Goal: Task Accomplishment & Management: Manage account settings

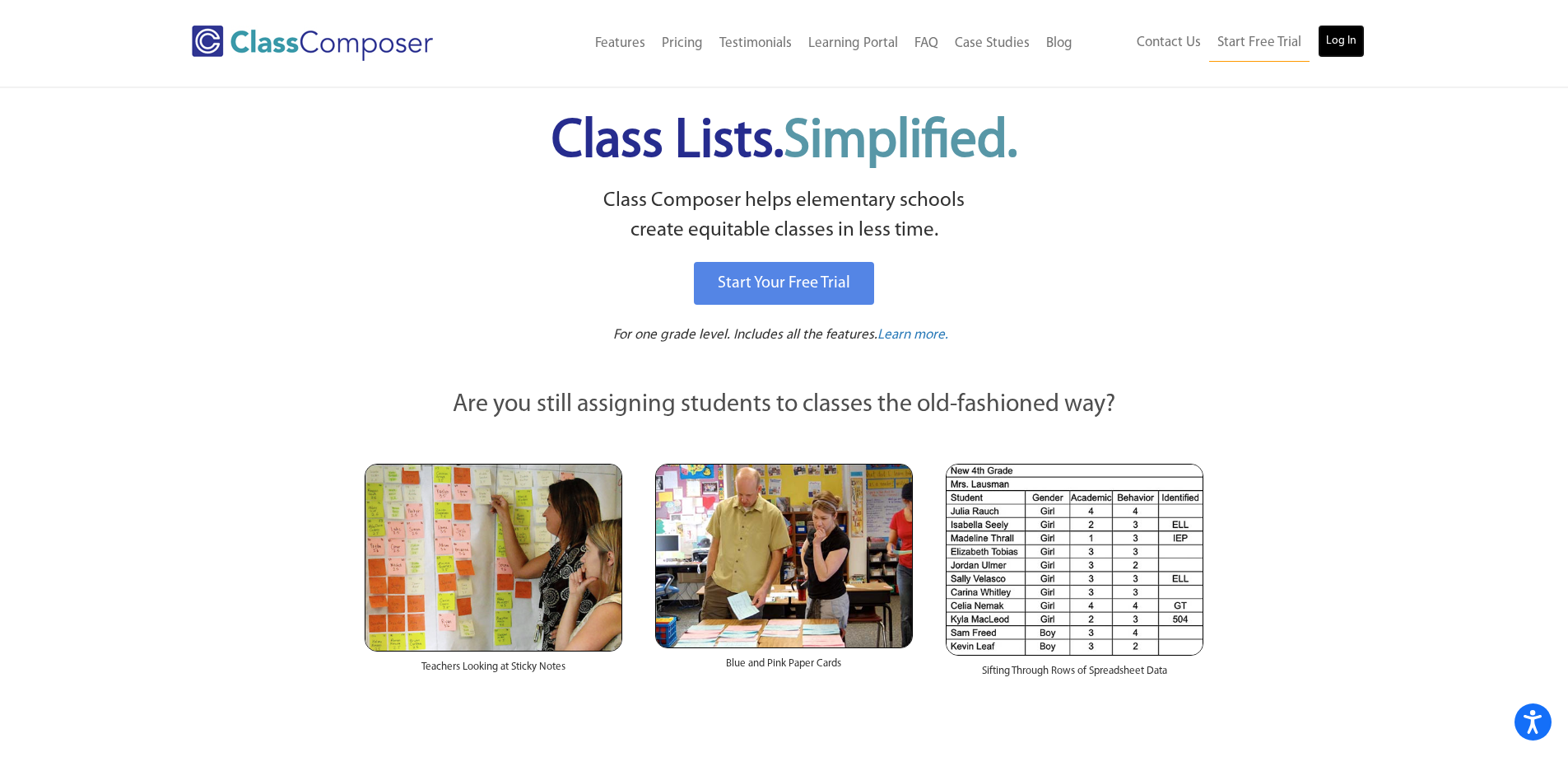
click at [1335, 37] on link "Log In" at bounding box center [1341, 40] width 47 height 33
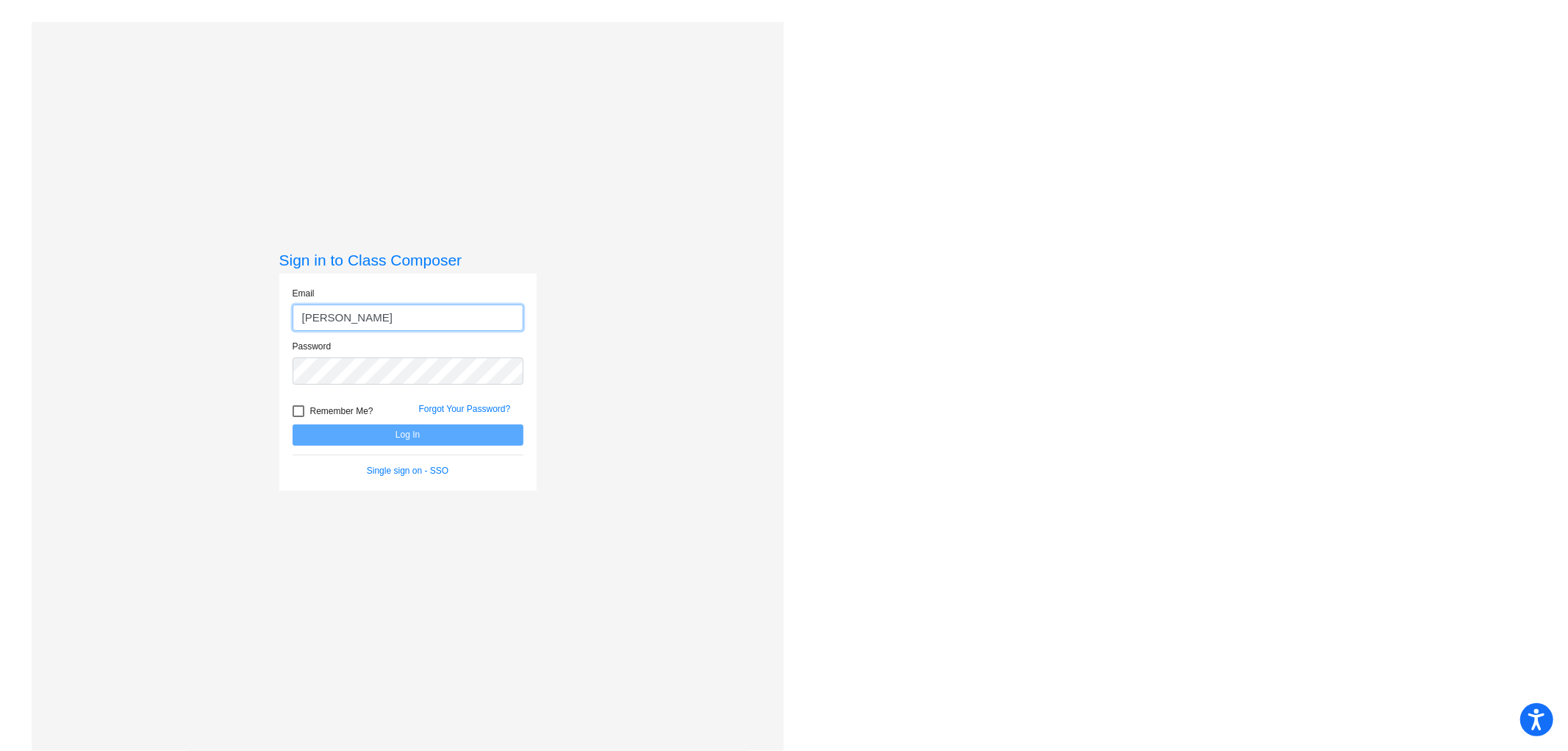
type input "J"
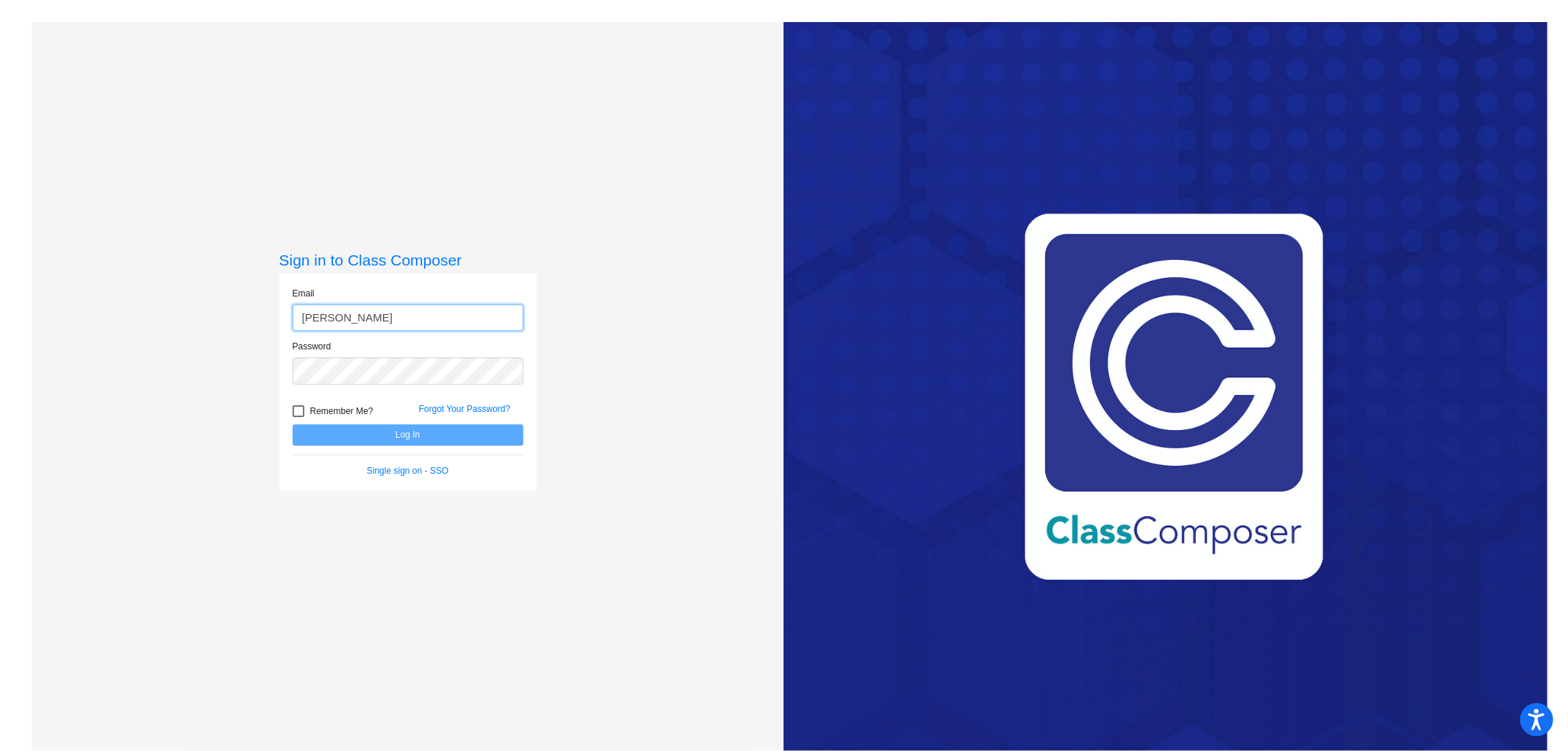
type input "janelle_bradley@lkstevens.wednet.edu"
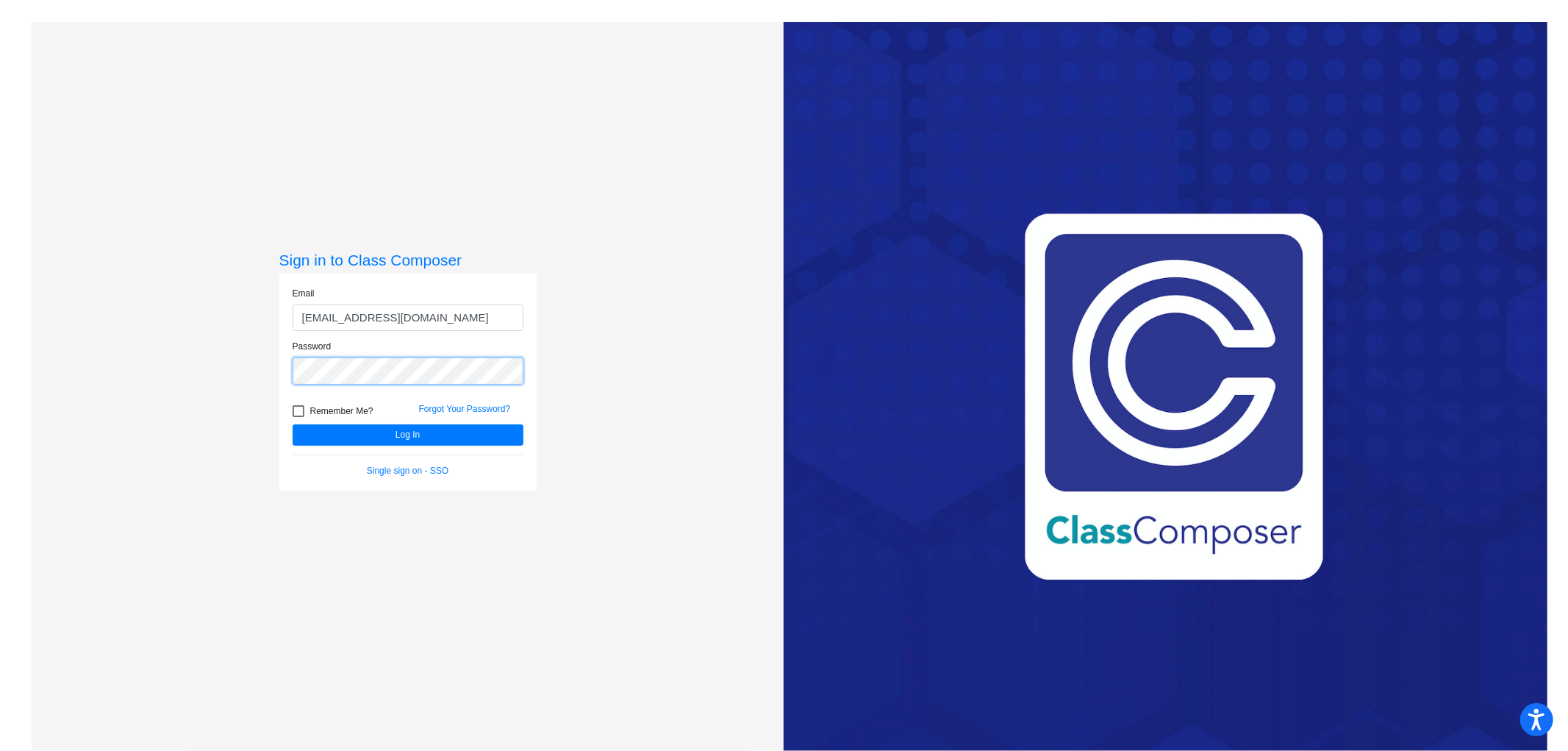
click at [292, 425] on button "Log In" at bounding box center [408, 435] width 231 height 21
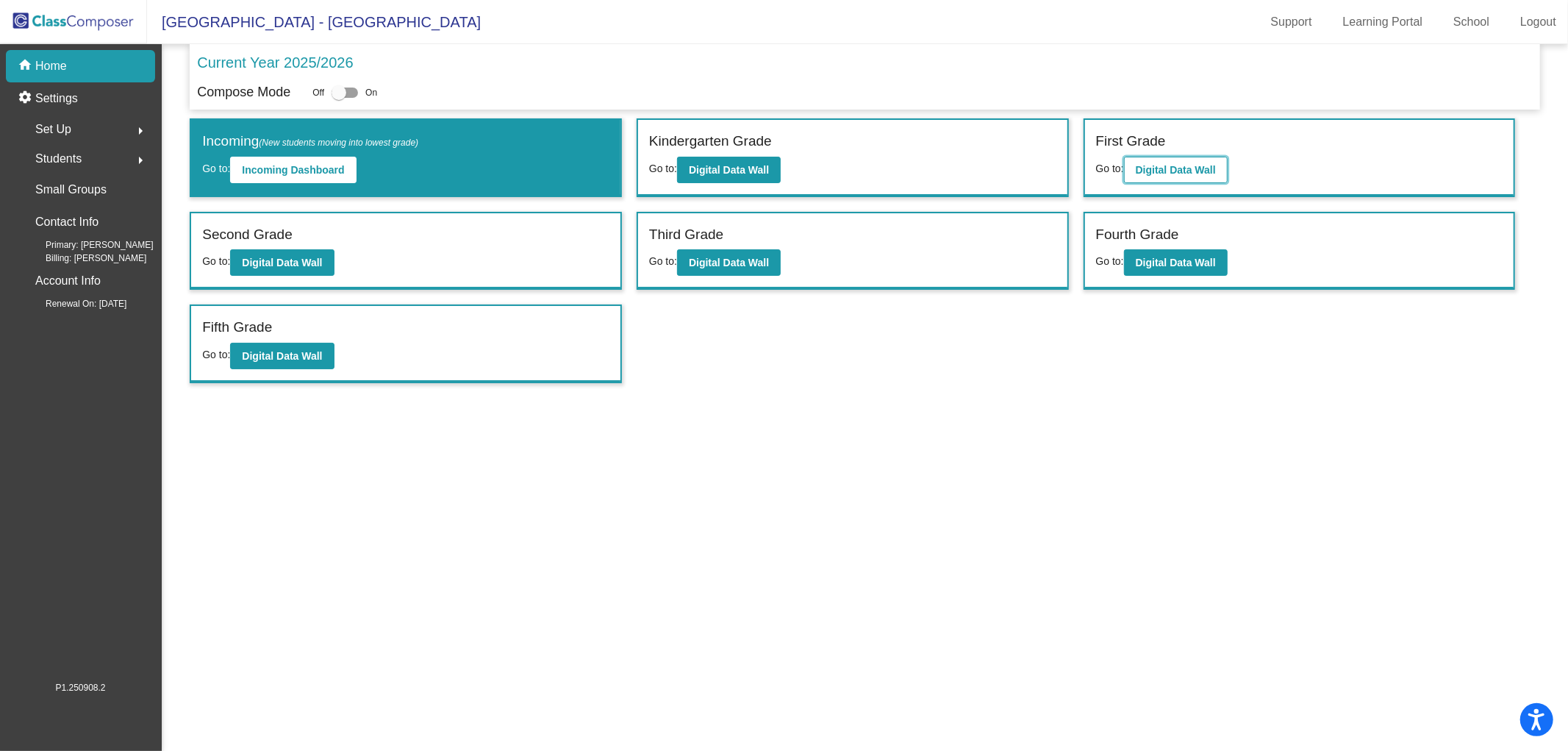
click at [1157, 170] on b "Digital Data Wall" at bounding box center [1175, 170] width 80 height 12
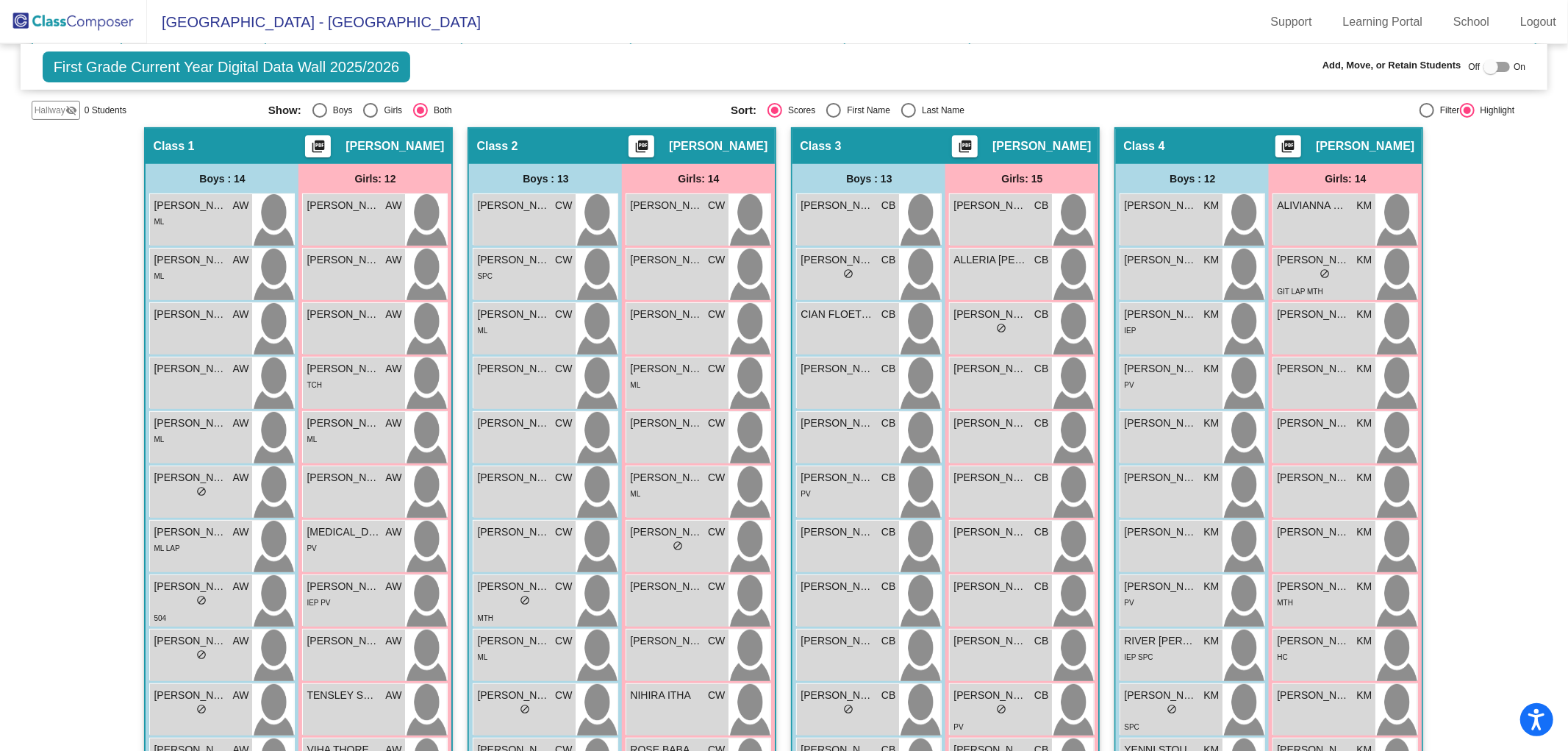
scroll to position [275, 0]
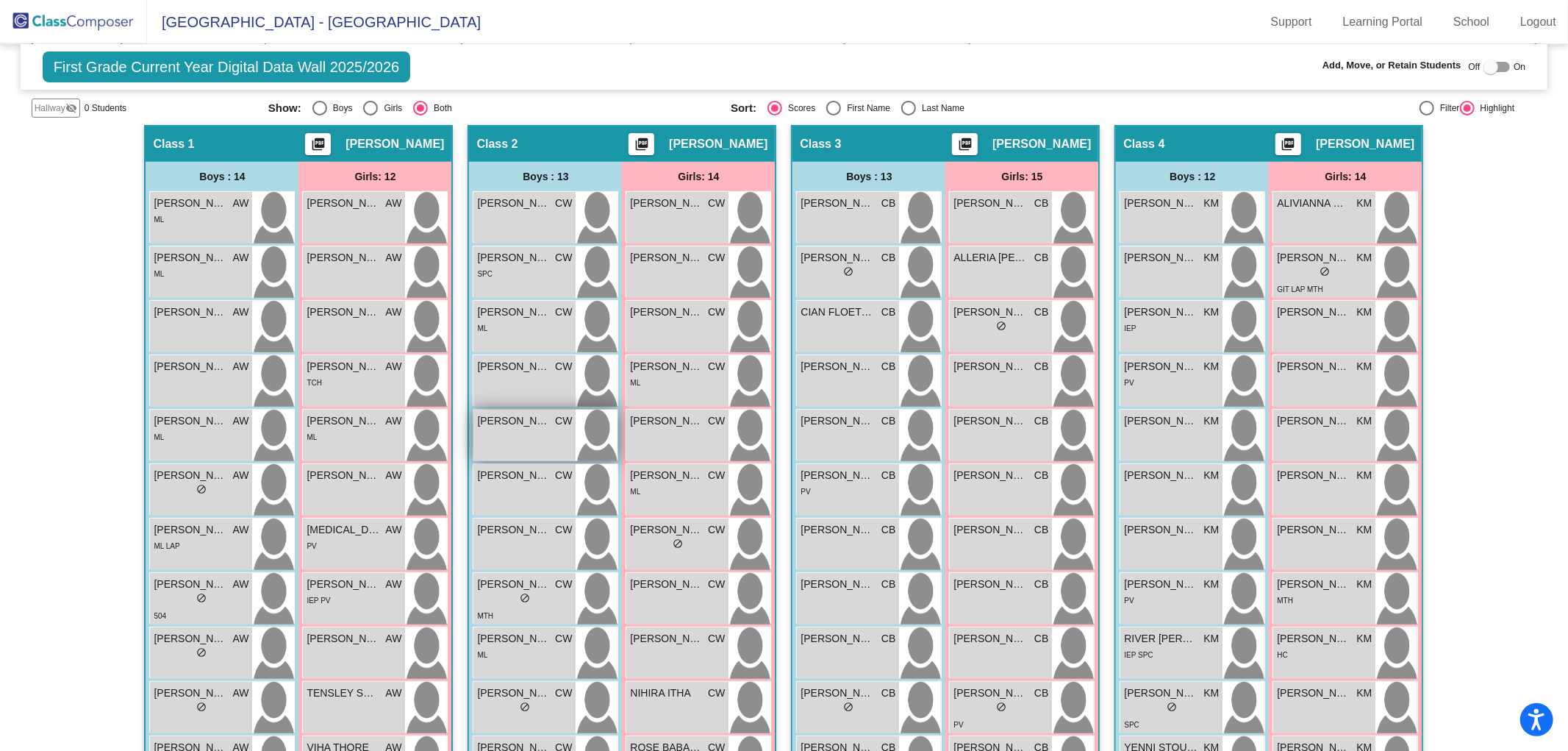
click at [508, 434] on div "EVAN ESCOBAR CW lock do_not_disturb_alt" at bounding box center [524, 435] width 102 height 52
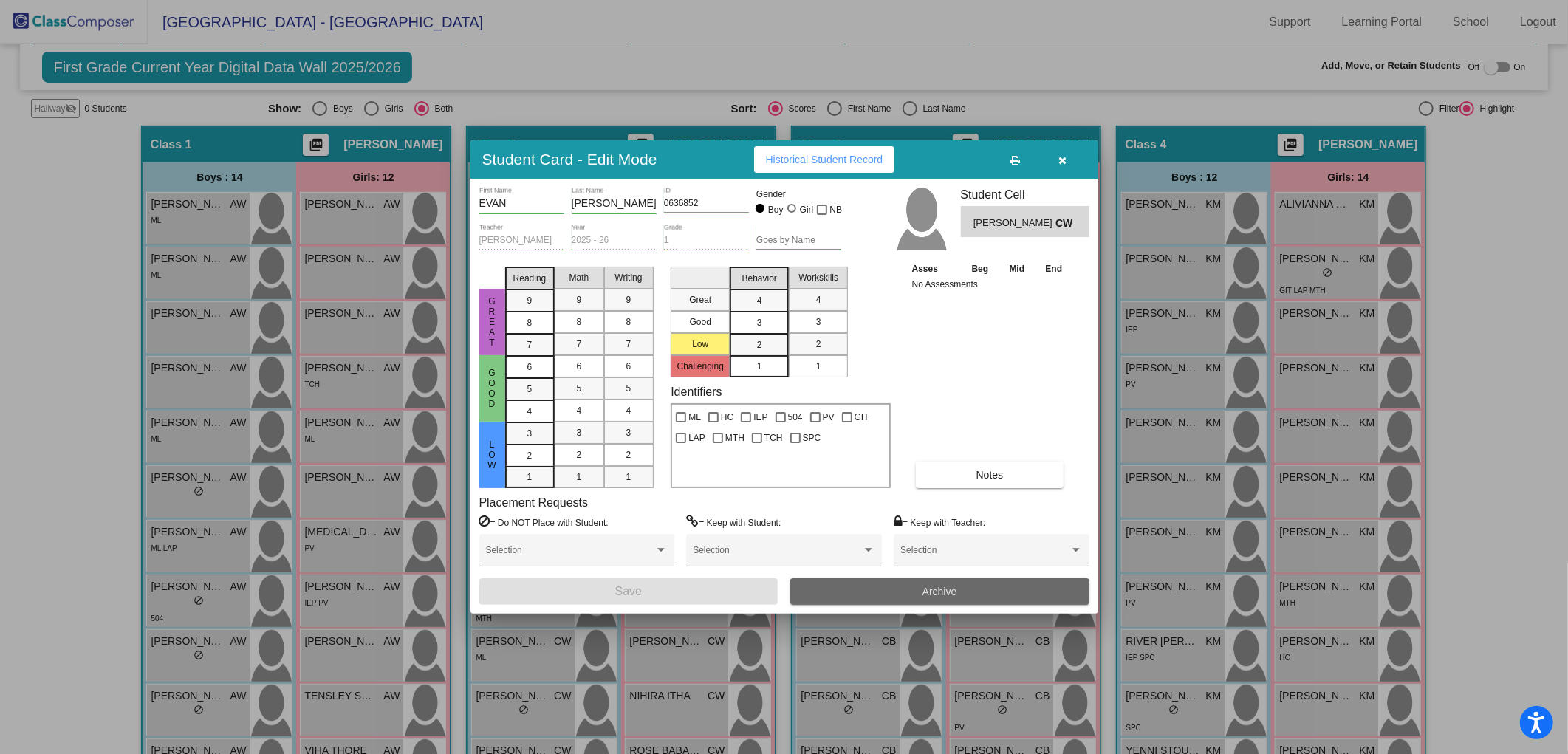
click at [925, 593] on span "Archive" at bounding box center [940, 591] width 35 height 12
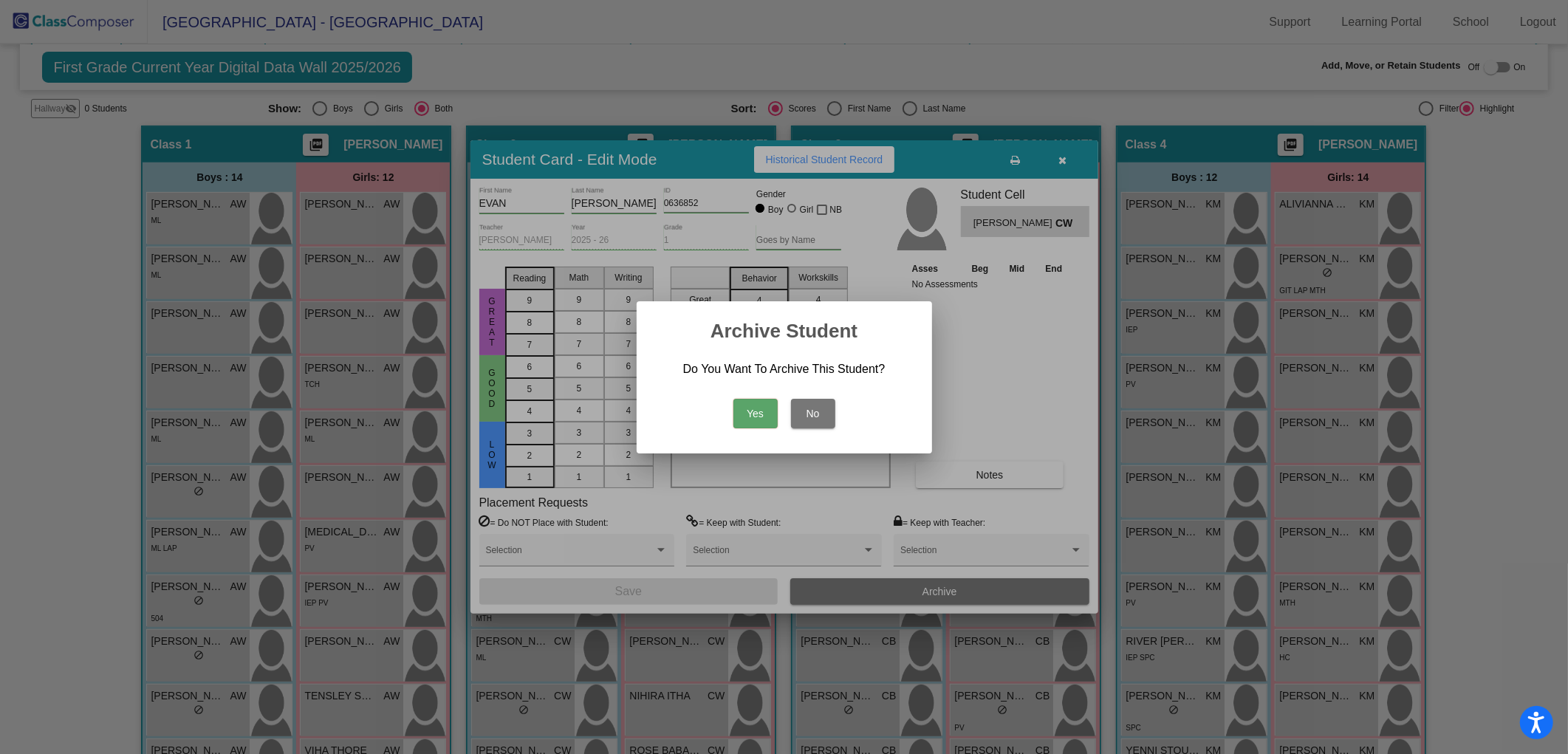
click at [756, 411] on button "Yes" at bounding box center [755, 413] width 44 height 29
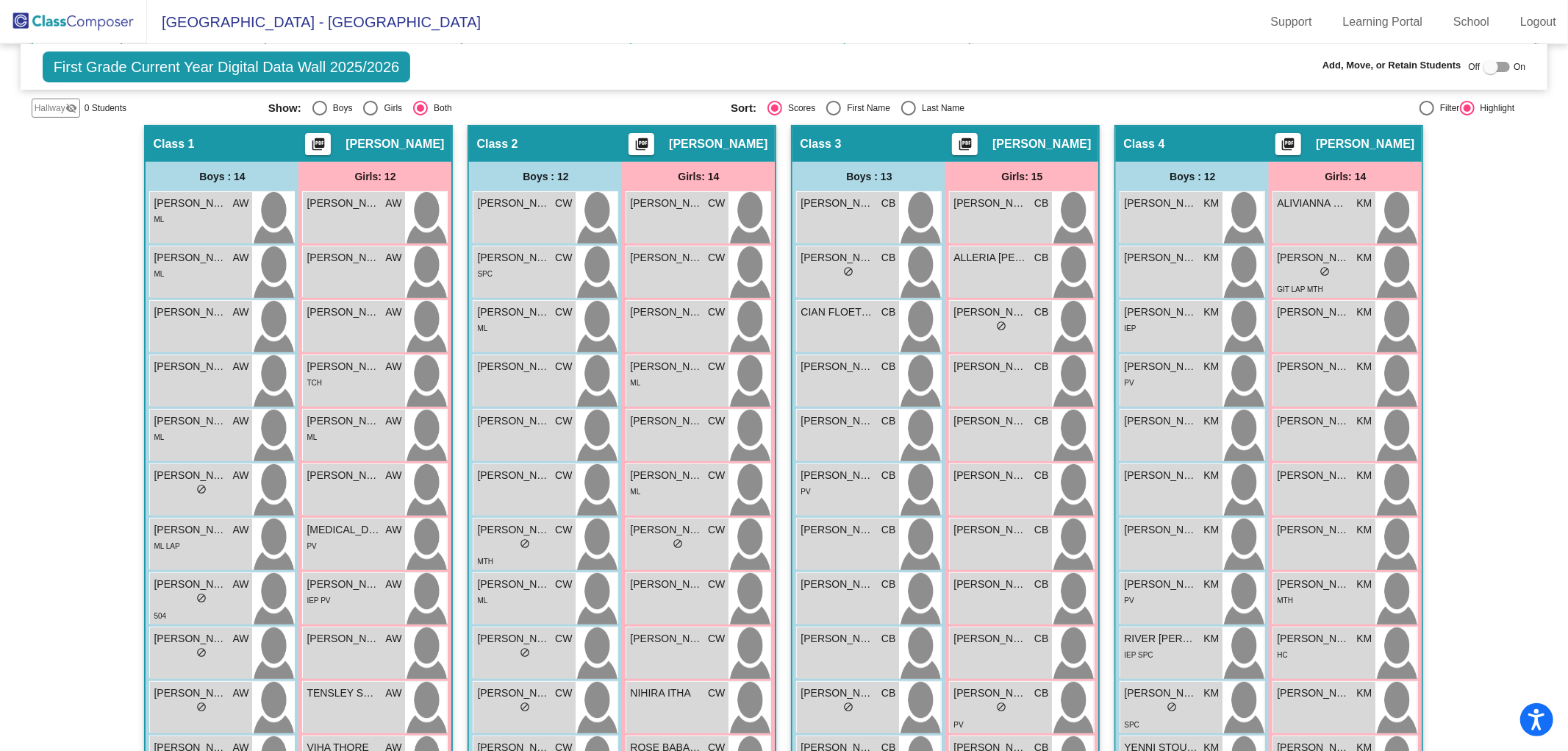
click at [90, 23] on img at bounding box center [73, 22] width 147 height 44
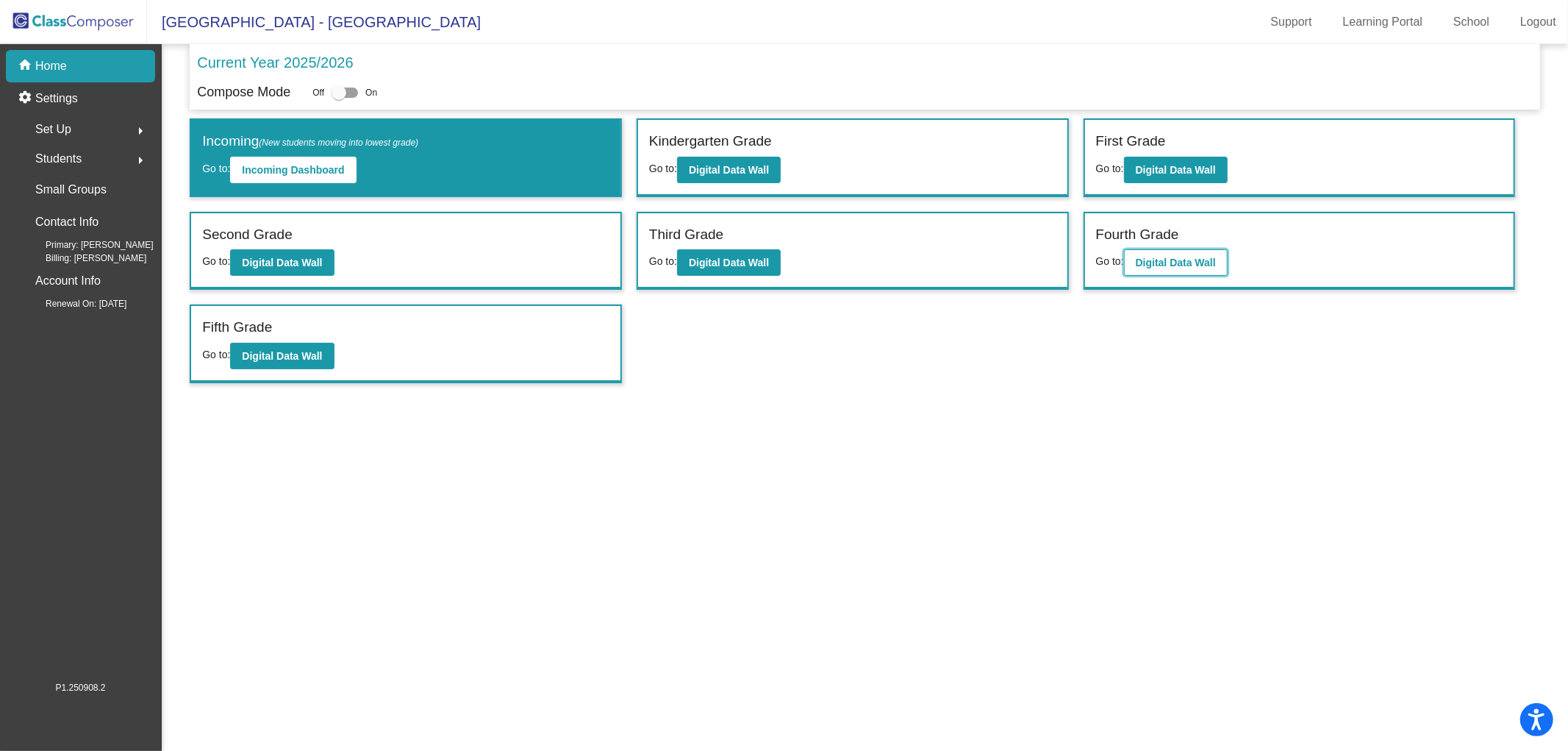
click at [1183, 263] on b "Digital Data Wall" at bounding box center [1175, 263] width 80 height 12
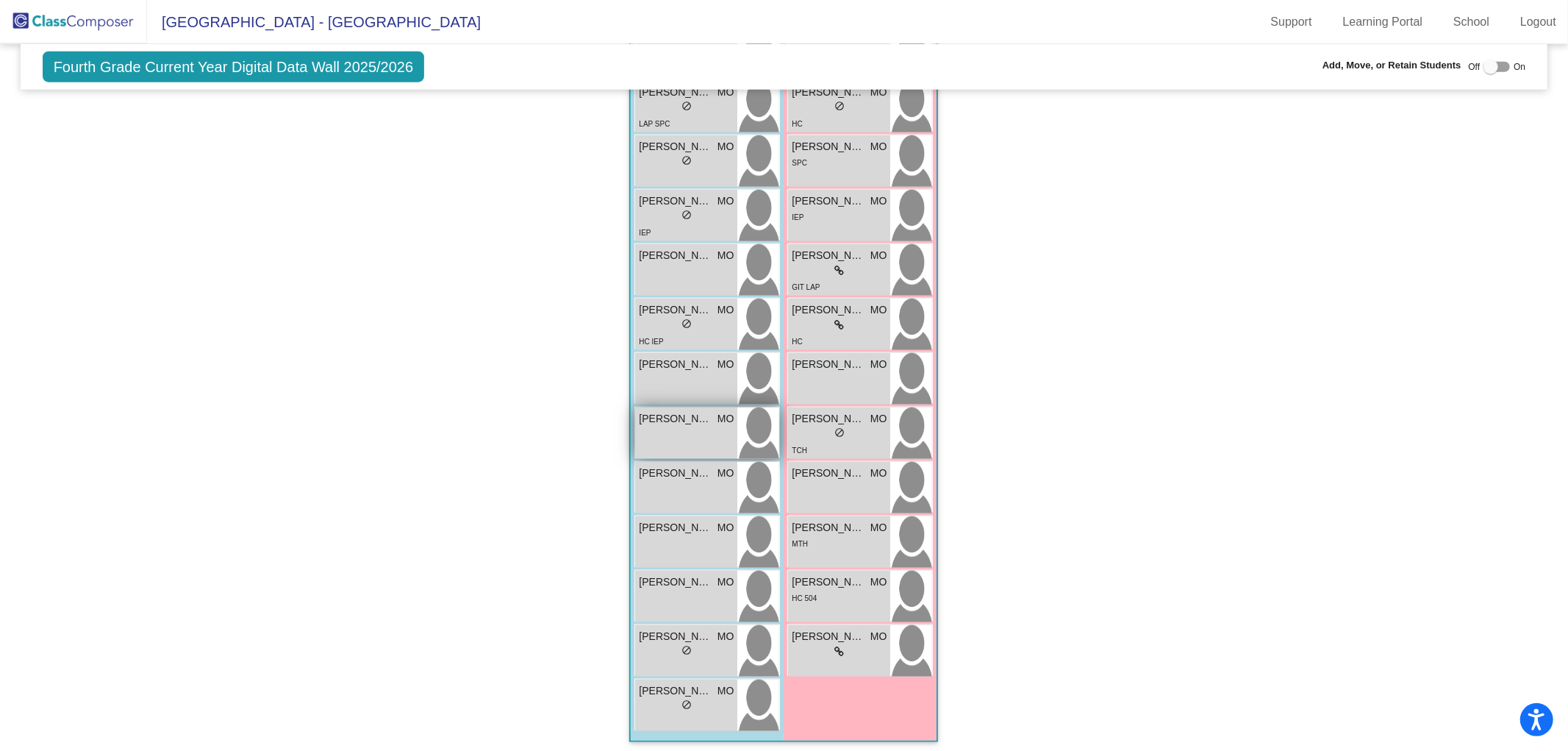
scroll to position [990, 0]
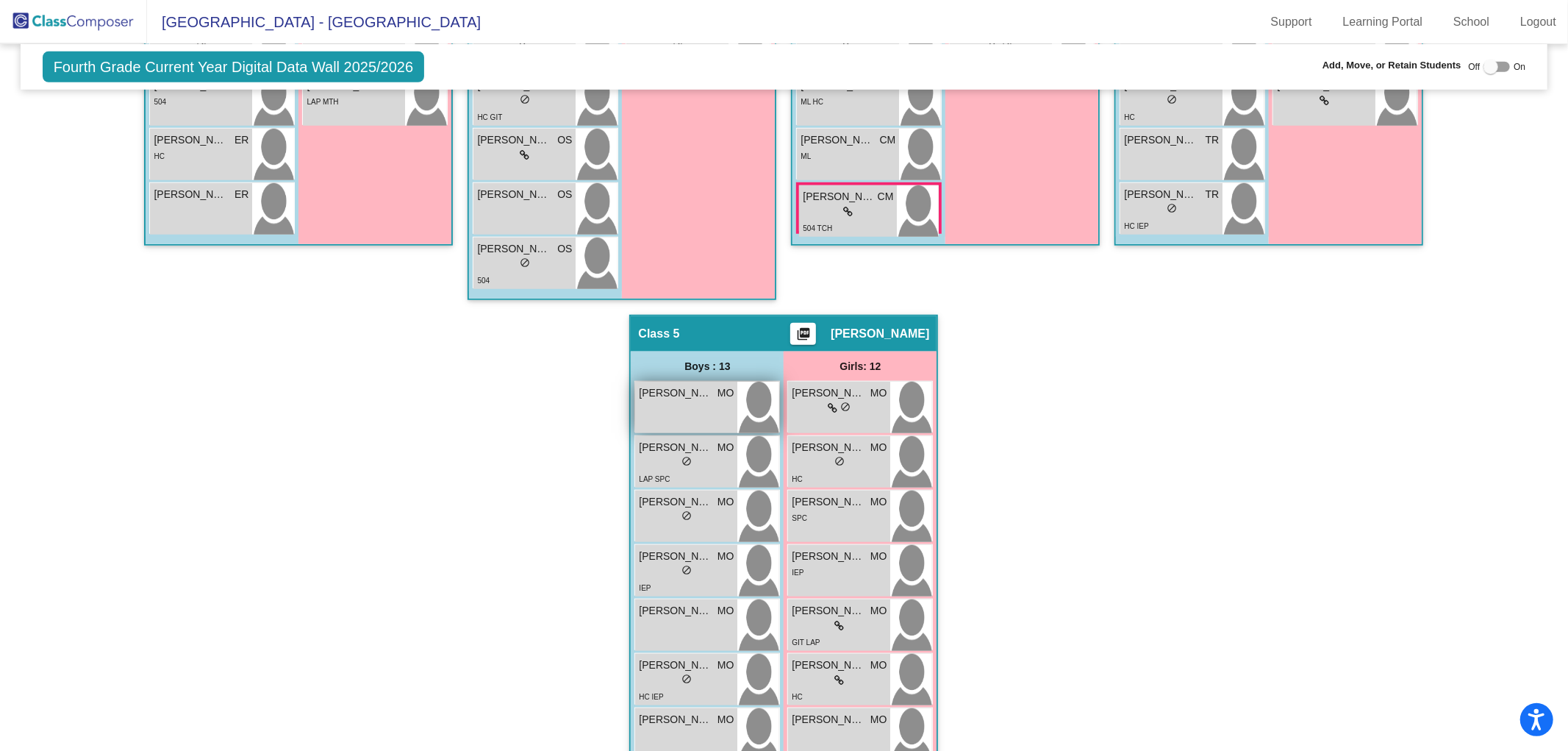
click at [688, 406] on div "ALEXANDER ESCOBAR MO lock do_not_disturb_alt" at bounding box center [686, 407] width 102 height 52
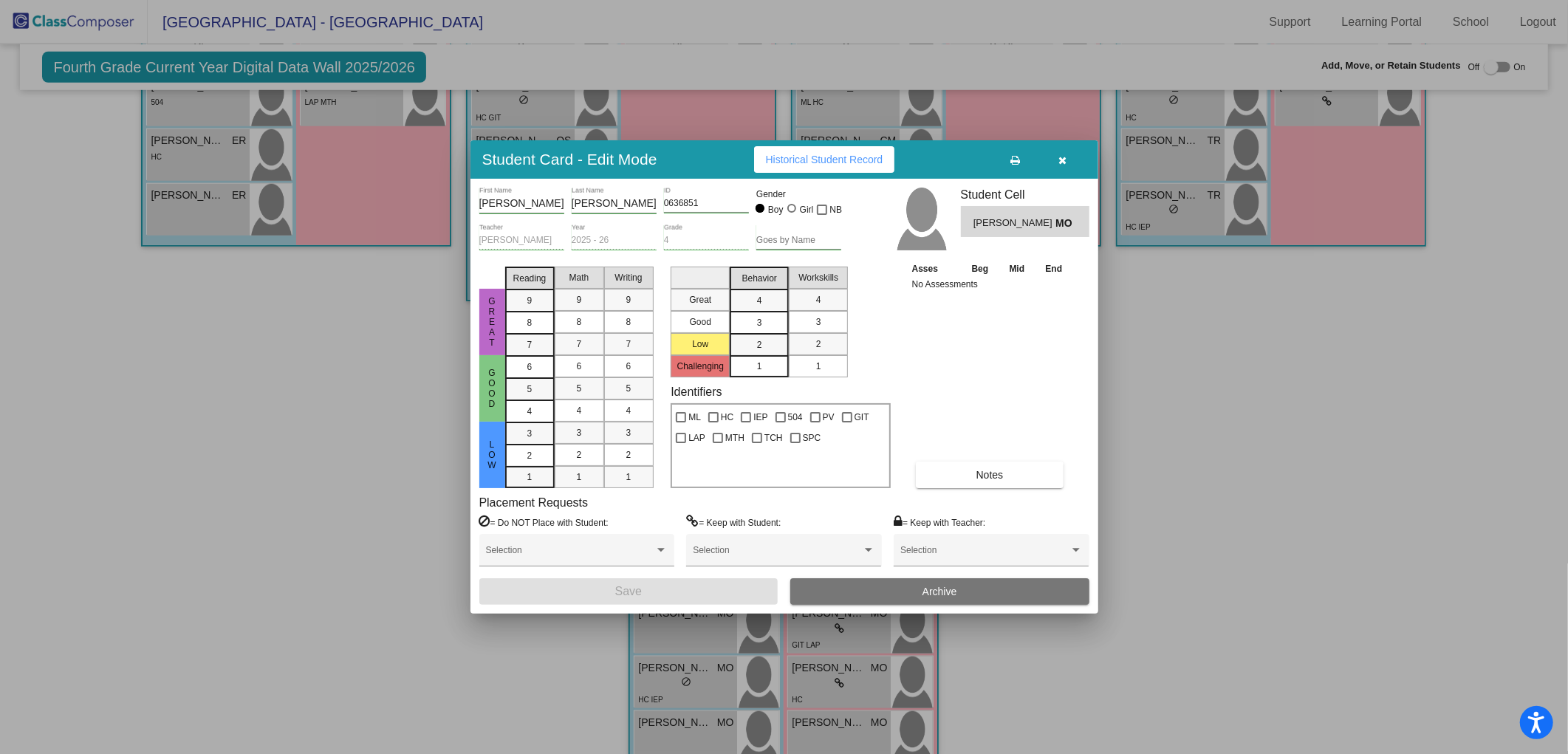
click at [967, 593] on button "Archive" at bounding box center [940, 591] width 299 height 26
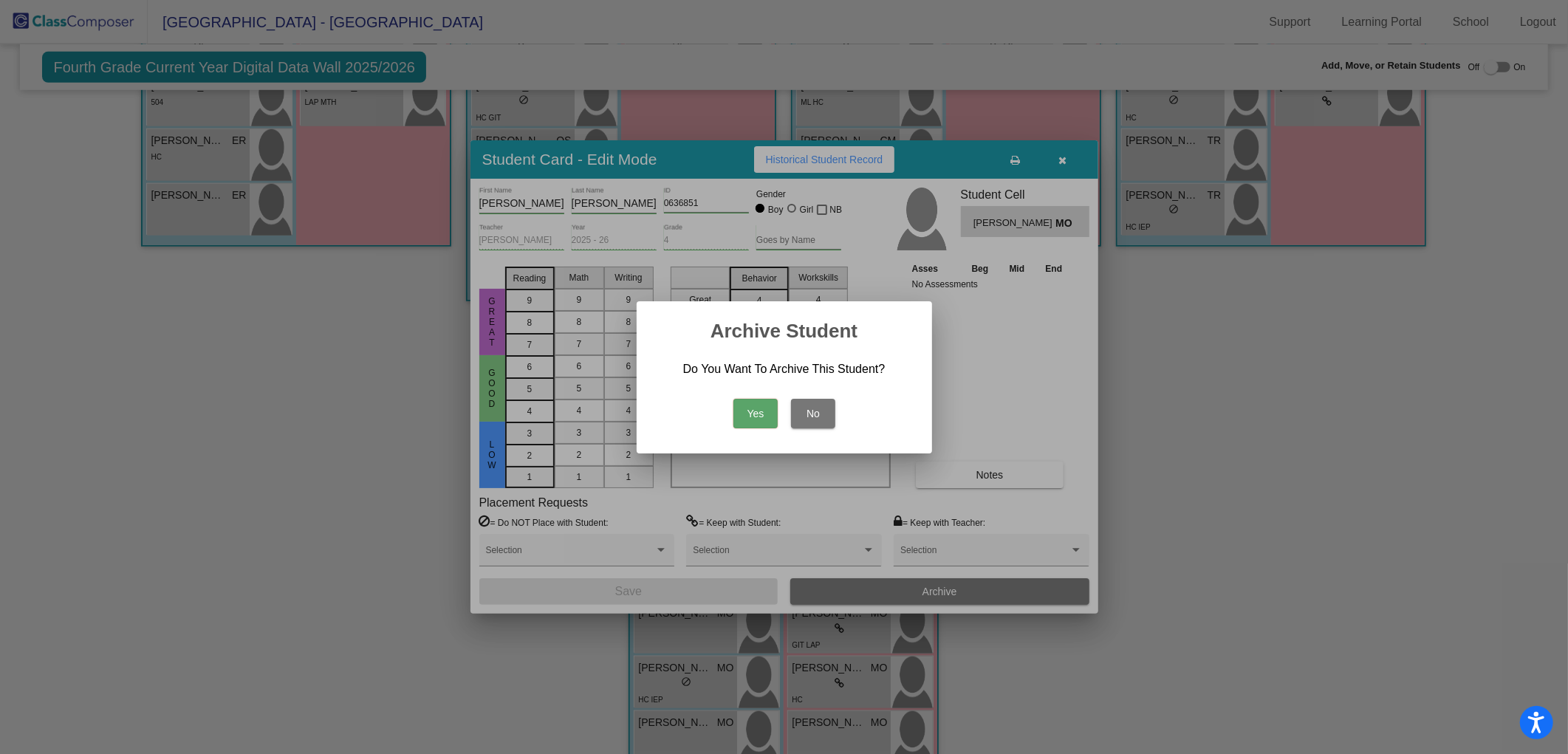
click at [759, 418] on button "Yes" at bounding box center [755, 413] width 44 height 29
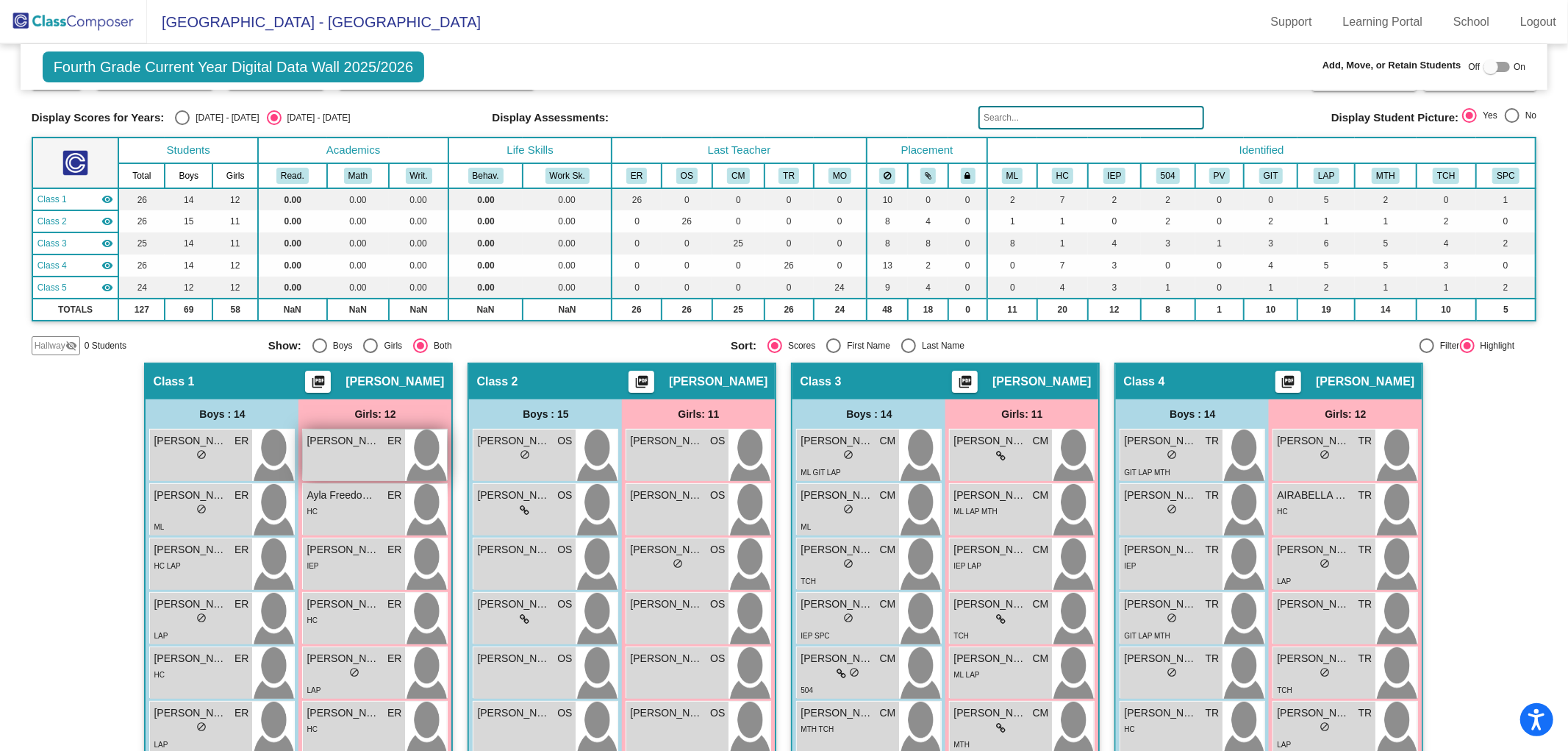
scroll to position [0, 0]
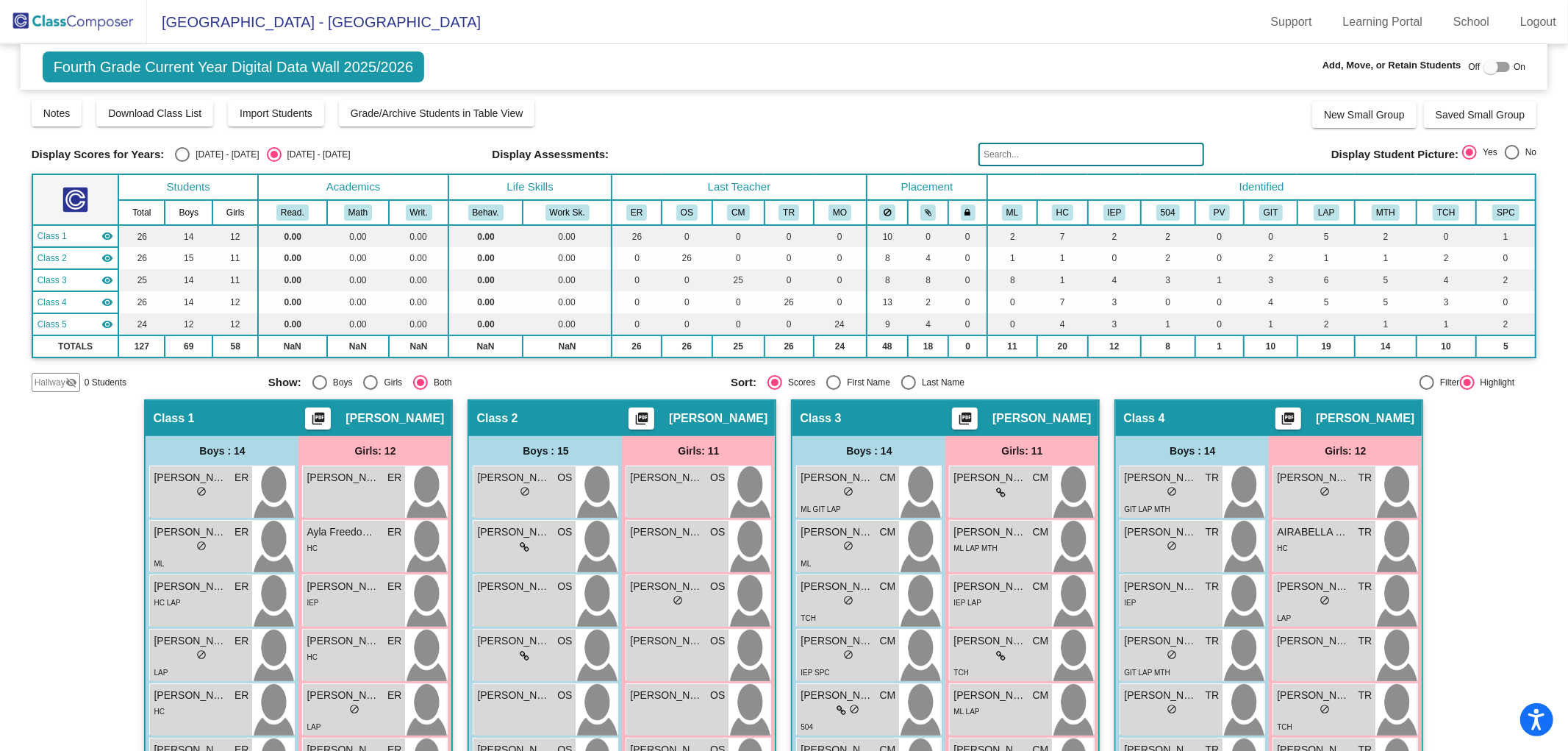
click at [54, 19] on img at bounding box center [73, 22] width 147 height 44
